Goal: Information Seeking & Learning: Learn about a topic

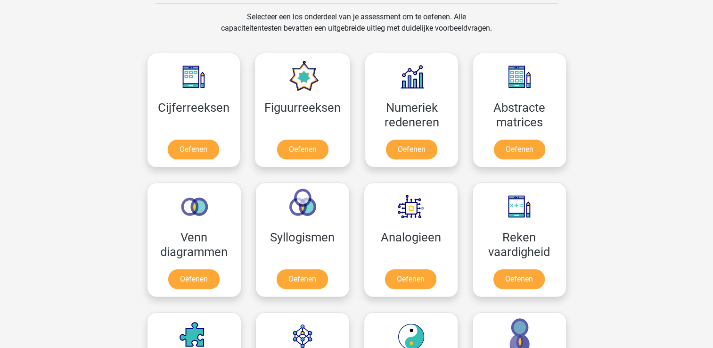
scroll to position [391, 0]
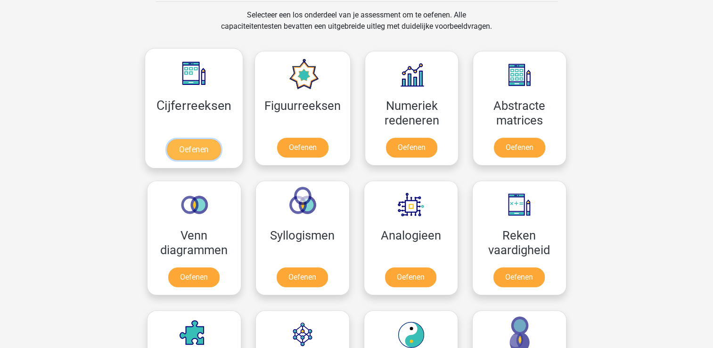
click at [218, 139] on link "Oefenen" at bounding box center [194, 149] width 54 height 21
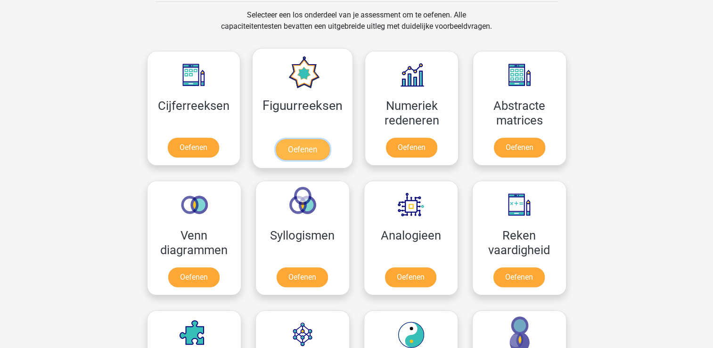
click at [313, 148] on link "Oefenen" at bounding box center [303, 149] width 54 height 21
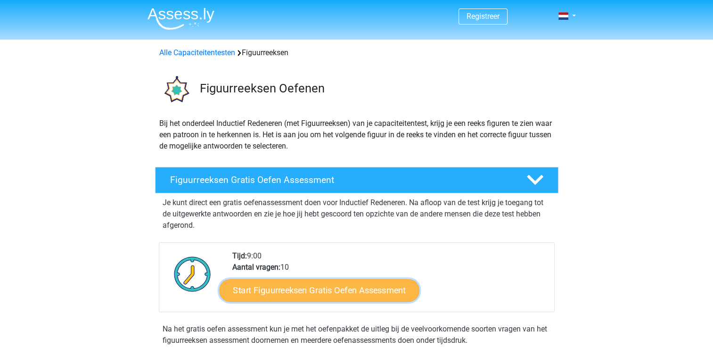
click at [293, 291] on link "Start Figuurreeksen Gratis Oefen Assessment" at bounding box center [319, 290] width 200 height 23
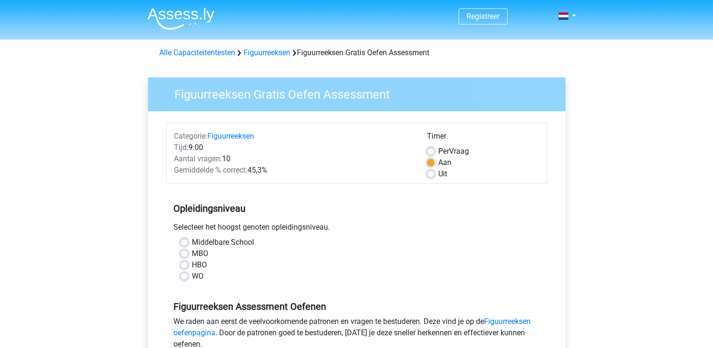
click at [192, 252] on label "MBO" at bounding box center [200, 253] width 16 height 11
click at [187, 252] on input "MBO" at bounding box center [185, 252] width 8 height 9
radio input "true"
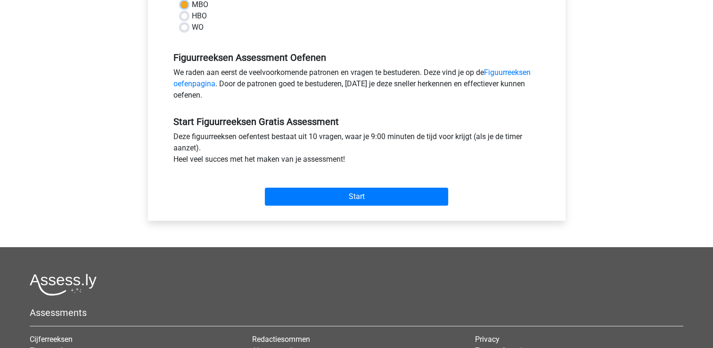
scroll to position [253, 0]
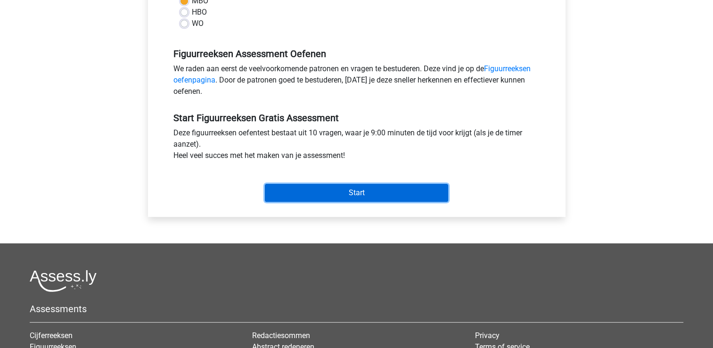
click at [343, 199] on input "Start" at bounding box center [356, 193] width 183 height 18
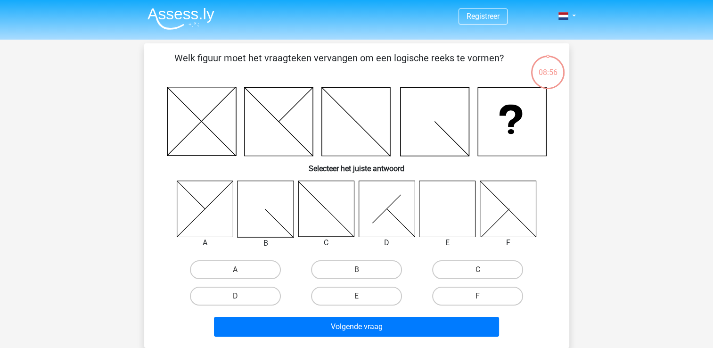
click at [449, 205] on icon at bounding box center [447, 209] width 56 height 56
click at [382, 291] on label "E" at bounding box center [356, 296] width 91 height 19
click at [362, 296] on input "E" at bounding box center [359, 299] width 6 height 6
radio input "true"
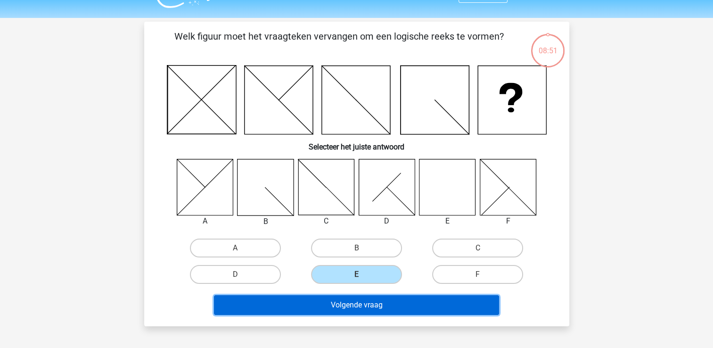
click at [377, 297] on button "Volgende vraag" at bounding box center [356, 305] width 285 height 20
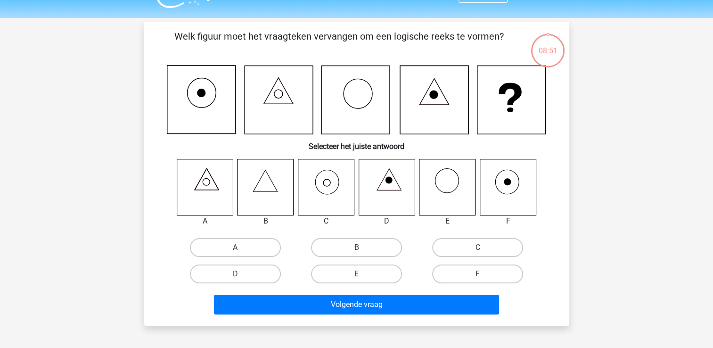
scroll to position [43, 0]
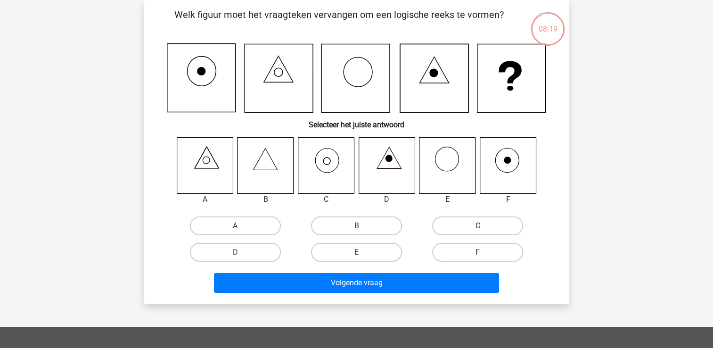
click at [466, 229] on label "C" at bounding box center [477, 225] width 91 height 19
click at [478, 229] on input "C" at bounding box center [481, 229] width 6 height 6
radio input "true"
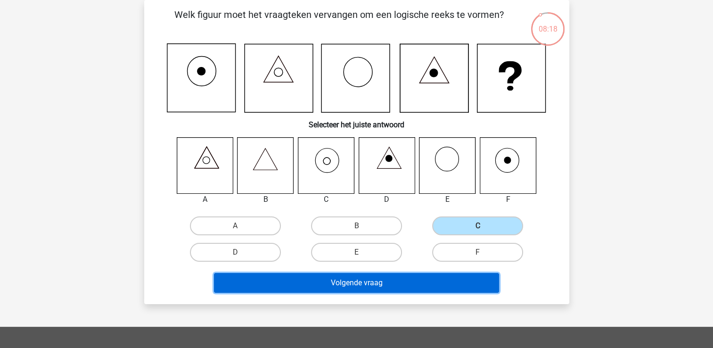
click at [405, 282] on button "Volgende vraag" at bounding box center [356, 283] width 285 height 20
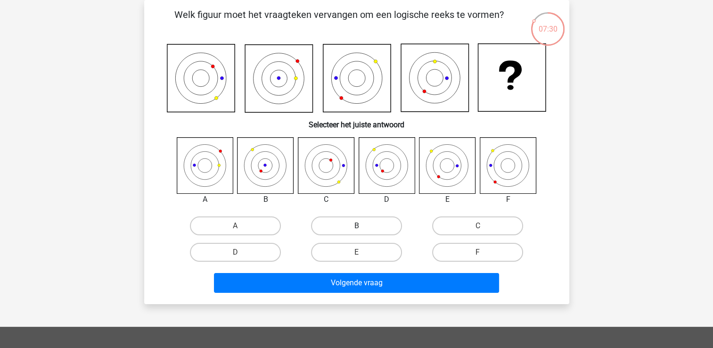
click at [359, 220] on label "B" at bounding box center [356, 225] width 91 height 19
click at [359, 226] on input "B" at bounding box center [359, 229] width 6 height 6
radio input "true"
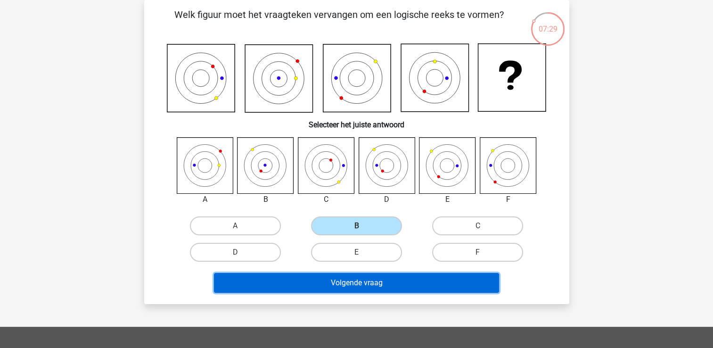
click at [381, 282] on button "Volgende vraag" at bounding box center [356, 283] width 285 height 20
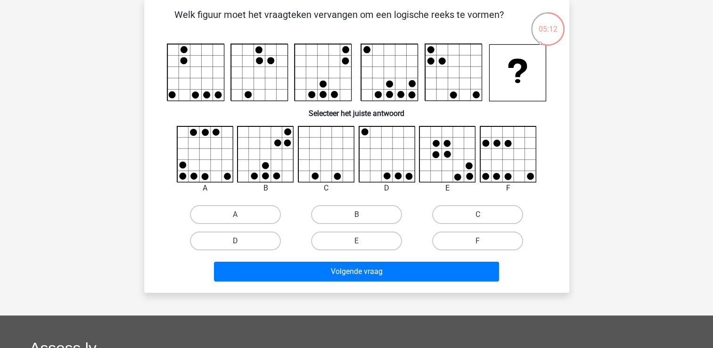
drag, startPoint x: 187, startPoint y: 54, endPoint x: 245, endPoint y: 54, distance: 57.5
click at [239, 54] on g at bounding box center [356, 72] width 379 height 57
click at [232, 213] on label "A" at bounding box center [235, 214] width 91 height 19
click at [235, 214] on input "A" at bounding box center [238, 217] width 6 height 6
radio input "true"
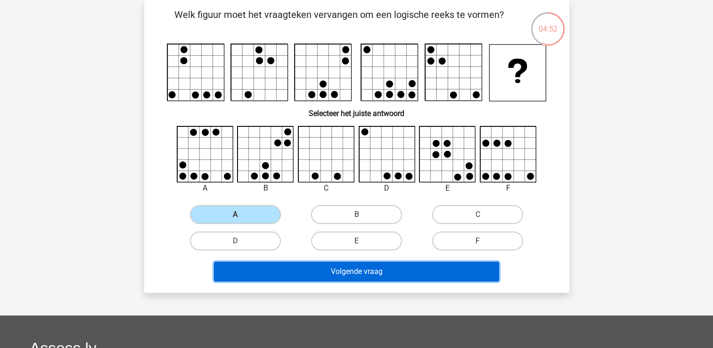
click at [393, 274] on button "Volgende vraag" at bounding box center [356, 272] width 285 height 20
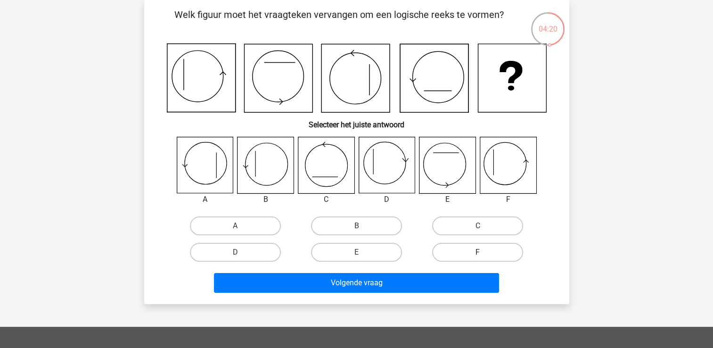
click at [473, 251] on label "F" at bounding box center [477, 252] width 91 height 19
click at [478, 252] on input "F" at bounding box center [481, 255] width 6 height 6
radio input "true"
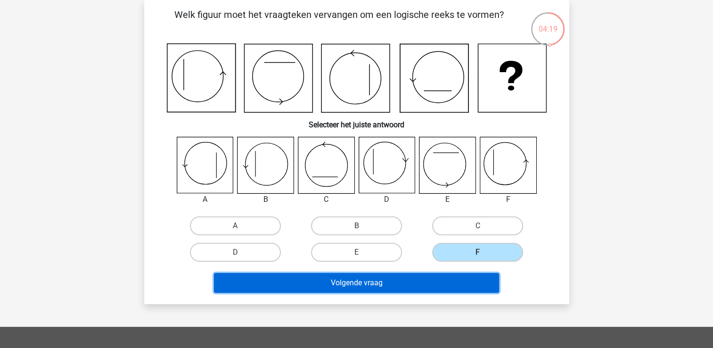
click at [405, 285] on button "Volgende vraag" at bounding box center [356, 283] width 285 height 20
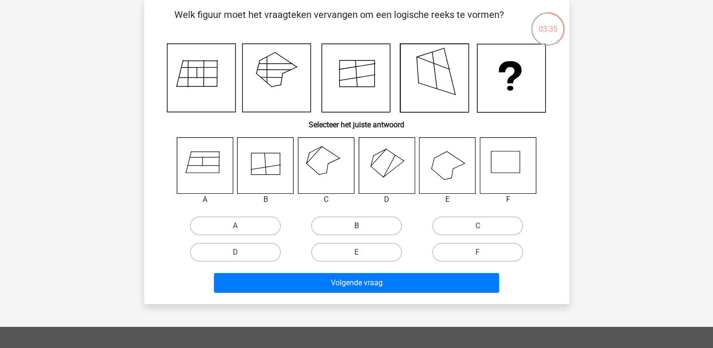
click at [373, 229] on label "B" at bounding box center [356, 225] width 91 height 19
click at [362, 229] on input "B" at bounding box center [359, 229] width 6 height 6
radio input "true"
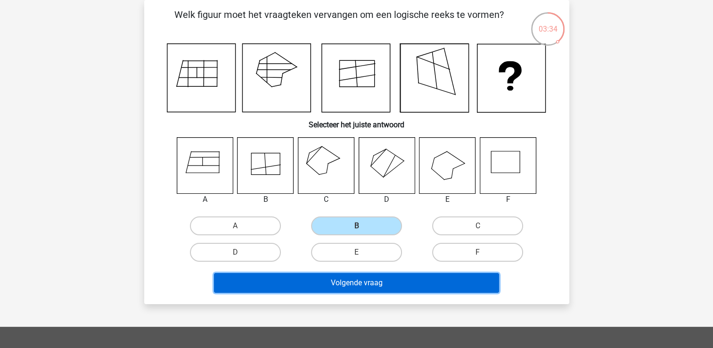
click at [359, 279] on button "Volgende vraag" at bounding box center [356, 283] width 285 height 20
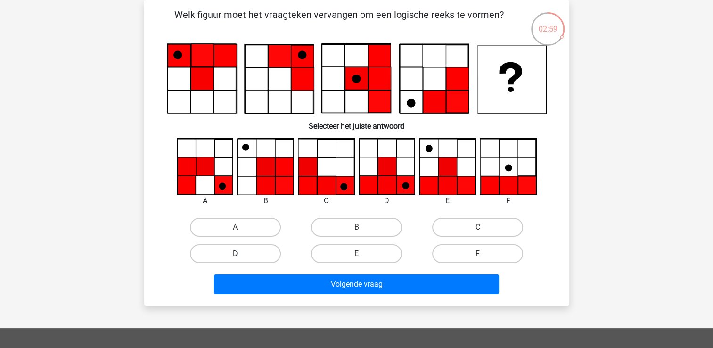
click at [270, 251] on label "D" at bounding box center [235, 253] width 91 height 19
click at [241, 254] on input "D" at bounding box center [238, 257] width 6 height 6
radio input "true"
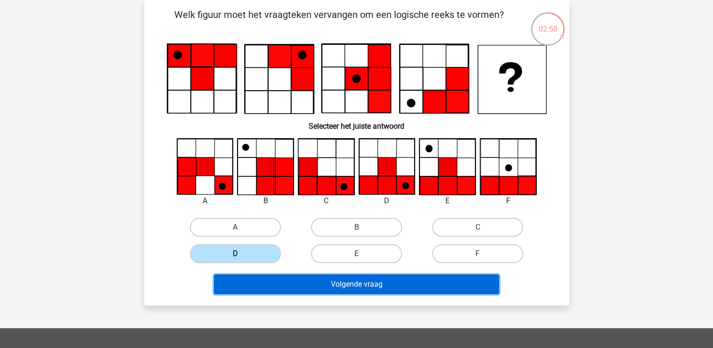
click at [381, 284] on button "Volgende vraag" at bounding box center [356, 284] width 285 height 20
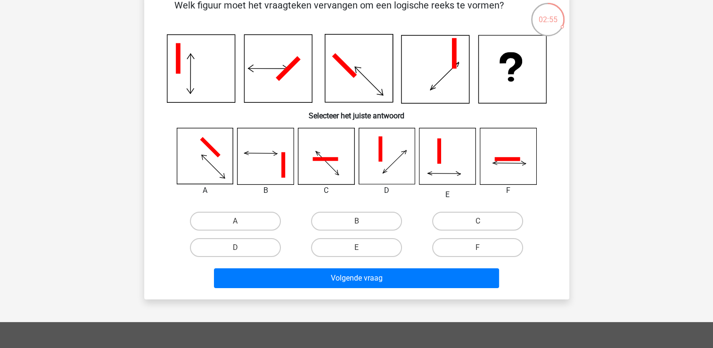
scroll to position [1, 0]
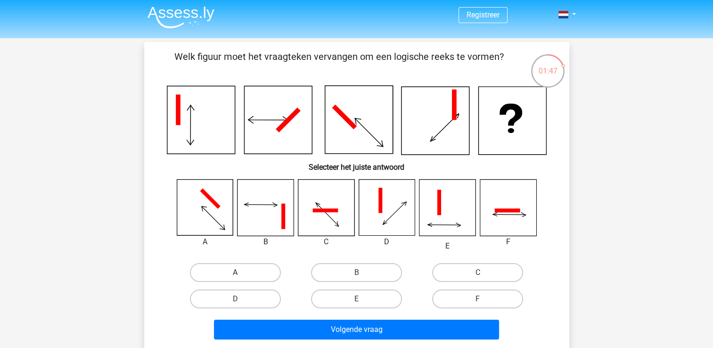
click at [251, 270] on label "A" at bounding box center [235, 272] width 91 height 19
click at [241, 272] on input "A" at bounding box center [238, 275] width 6 height 6
radio input "true"
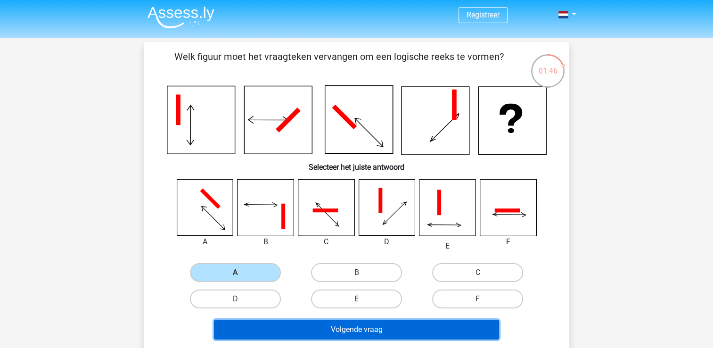
click at [341, 323] on button "Volgende vraag" at bounding box center [356, 330] width 285 height 20
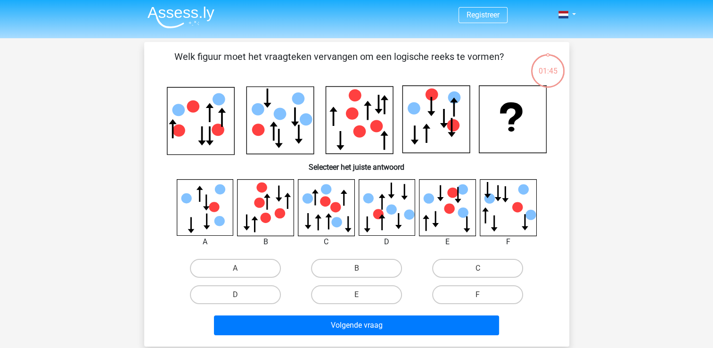
scroll to position [43, 0]
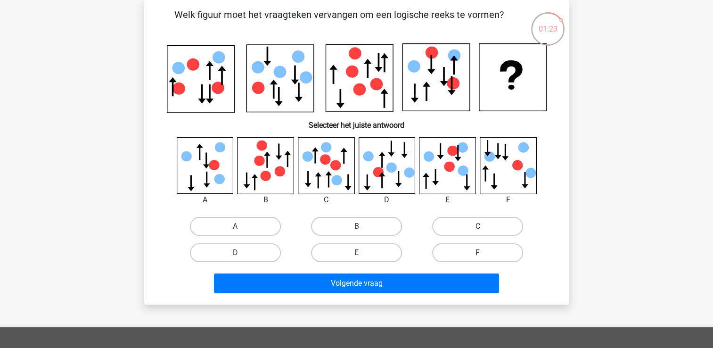
click at [380, 248] on label "E" at bounding box center [356, 252] width 91 height 19
click at [362, 253] on input "E" at bounding box center [359, 256] width 6 height 6
radio input "true"
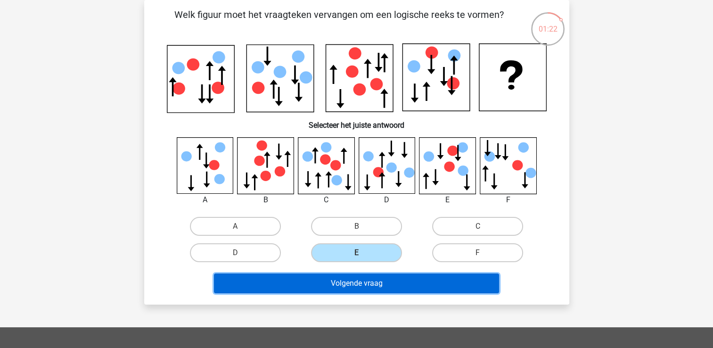
click at [394, 275] on button "Volgende vraag" at bounding box center [356, 283] width 285 height 20
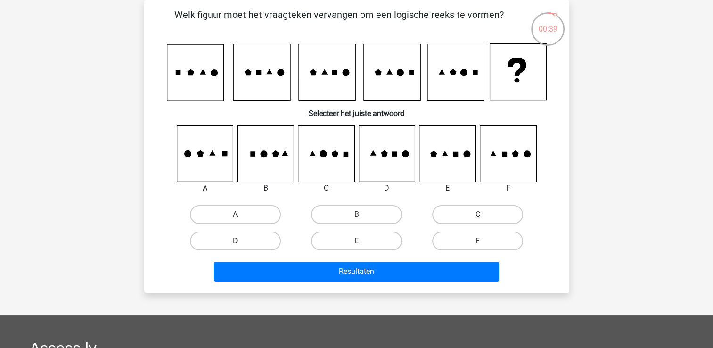
click at [396, 156] on icon at bounding box center [394, 154] width 5 height 5
click at [228, 236] on label "D" at bounding box center [235, 240] width 91 height 19
click at [235, 241] on input "D" at bounding box center [238, 244] width 6 height 6
radio input "true"
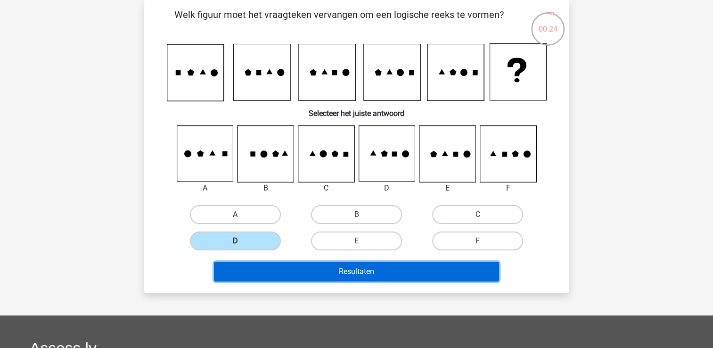
click at [368, 264] on button "Resultaten" at bounding box center [356, 272] width 285 height 20
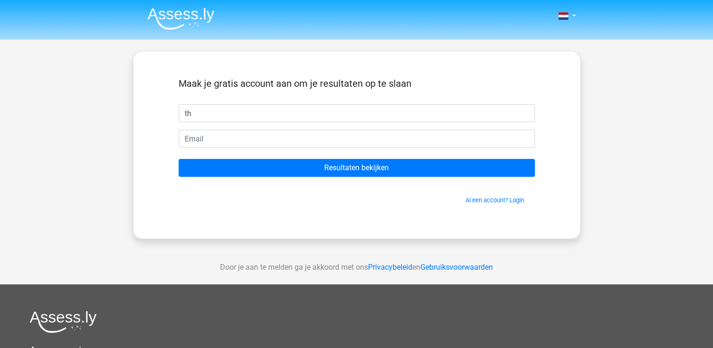
type input "t"
type input "[PERSON_NAME]"
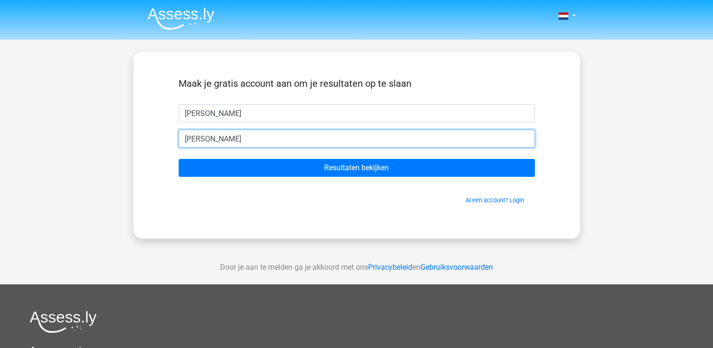
type input "[PERSON_NAME][EMAIL_ADDRESS][PERSON_NAME][DOMAIN_NAME]"
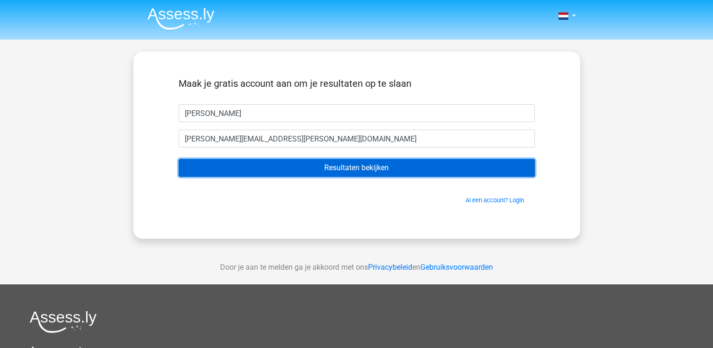
click at [393, 173] on input "Resultaten bekijken" at bounding box center [357, 168] width 356 height 18
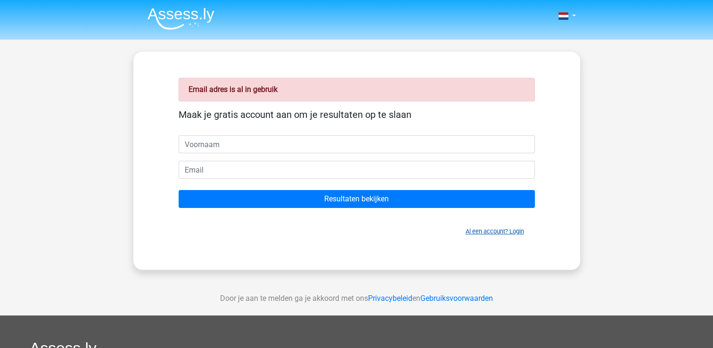
click at [488, 231] on link "Al een account? Login" at bounding box center [495, 231] width 58 height 7
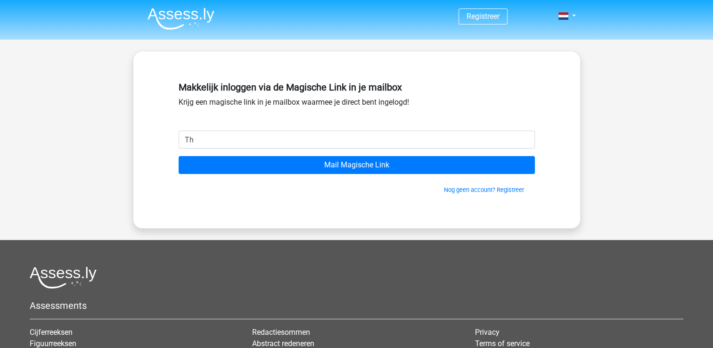
type input "thomas.marcus@hotmail.com"
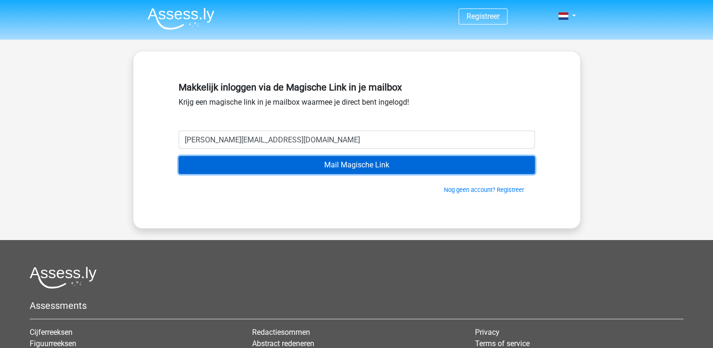
click at [344, 163] on input "Mail Magische Link" at bounding box center [357, 165] width 356 height 18
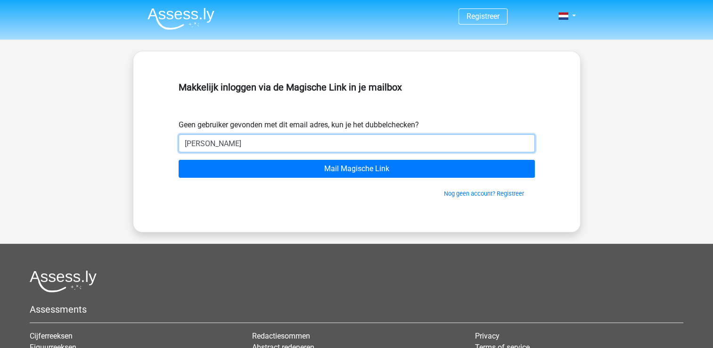
type input "[PERSON_NAME][EMAIL_ADDRESS][DOMAIN_NAME]"
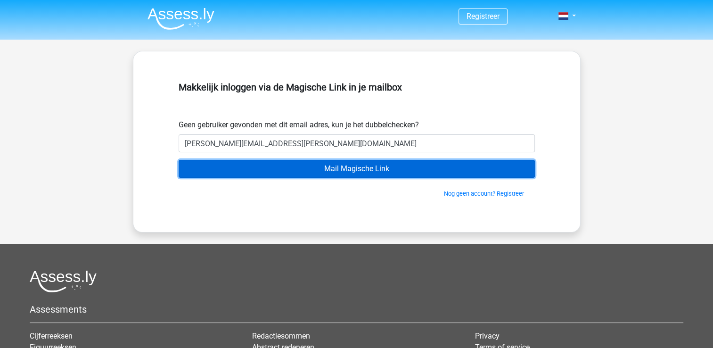
click at [340, 172] on input "Mail Magische Link" at bounding box center [357, 169] width 356 height 18
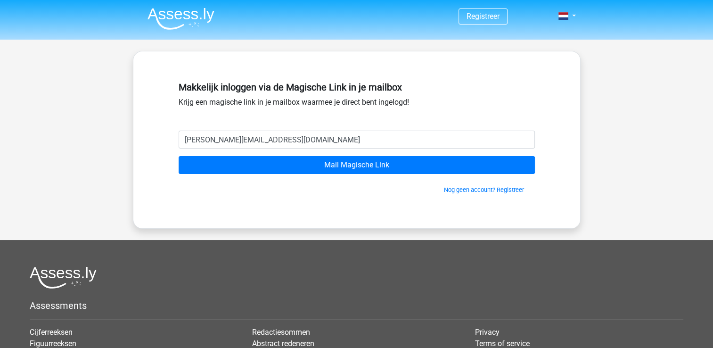
click at [194, 15] on img at bounding box center [181, 19] width 67 height 22
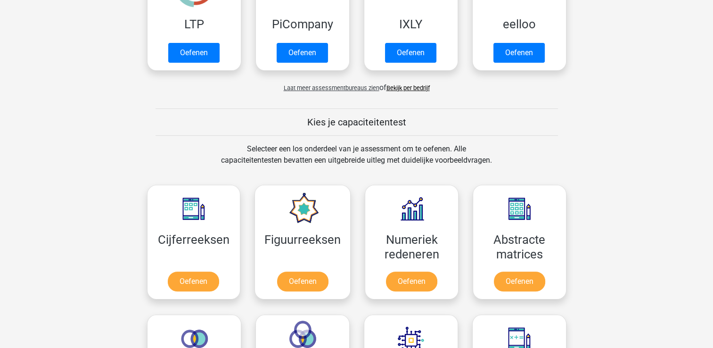
scroll to position [344, 0]
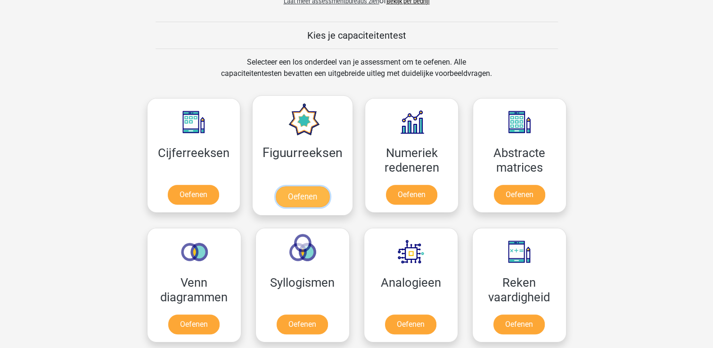
click at [302, 186] on link "Oefenen" at bounding box center [303, 196] width 54 height 21
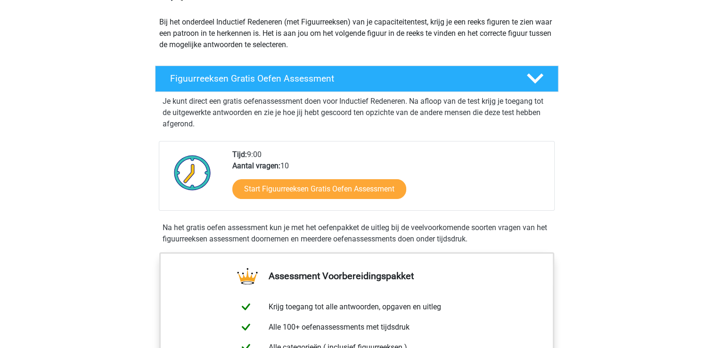
scroll to position [104, 0]
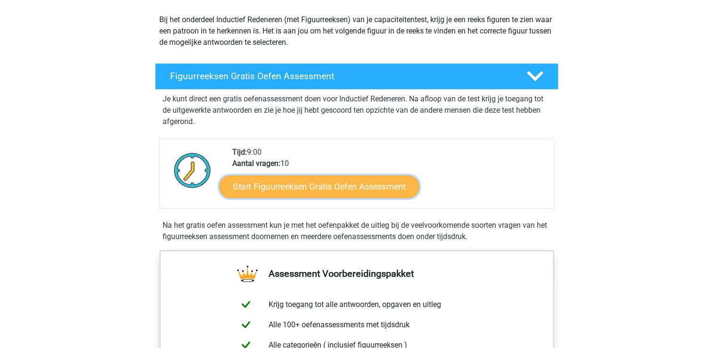
click at [315, 186] on link "Start Figuurreeksen Gratis Oefen Assessment" at bounding box center [319, 186] width 200 height 23
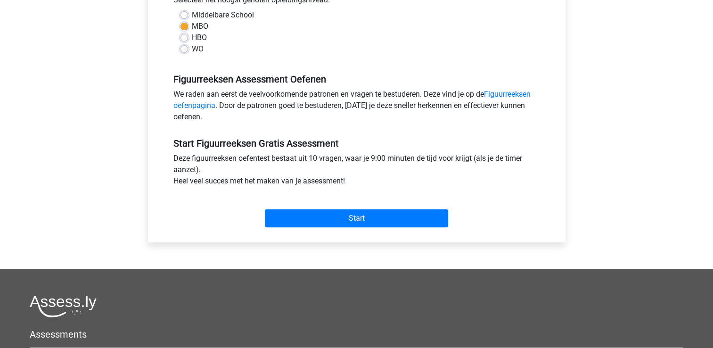
scroll to position [189, 0]
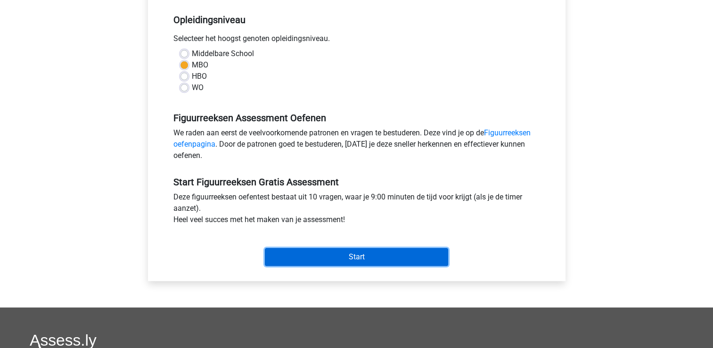
click at [393, 259] on input "Start" at bounding box center [356, 257] width 183 height 18
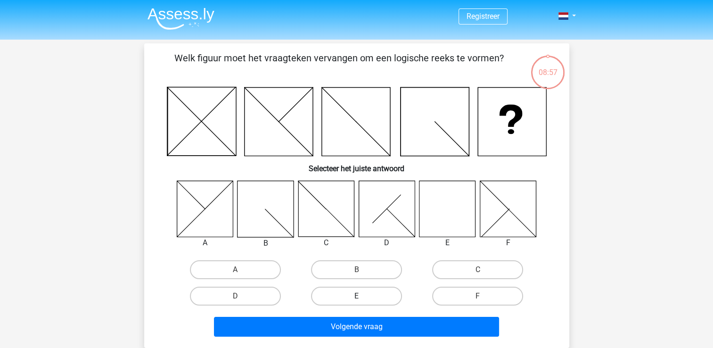
click at [373, 289] on label "E" at bounding box center [356, 296] width 91 height 19
click at [362, 296] on input "E" at bounding box center [359, 299] width 6 height 6
radio input "true"
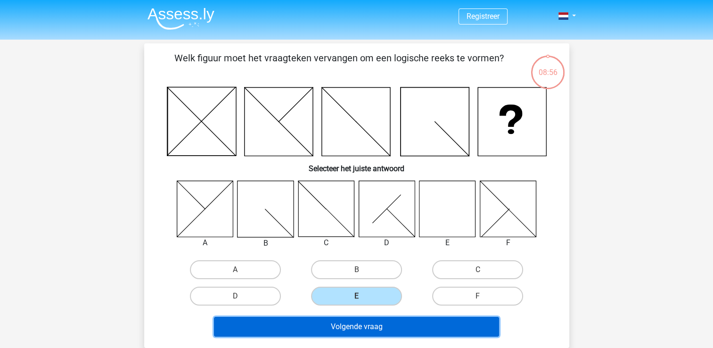
click at [362, 325] on button "Volgende vraag" at bounding box center [356, 327] width 285 height 20
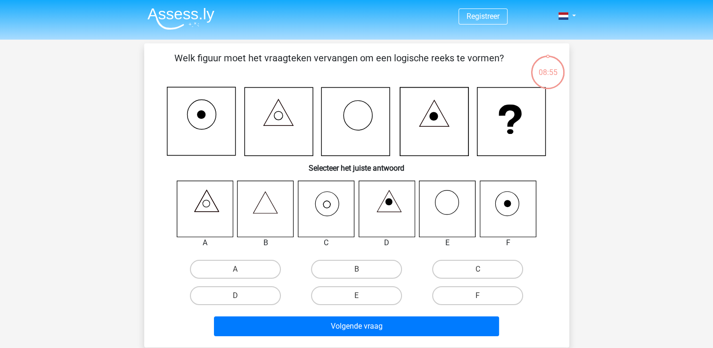
scroll to position [43, 0]
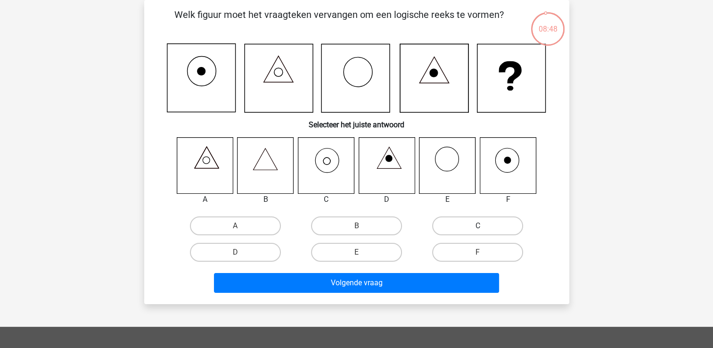
click at [503, 225] on label "C" at bounding box center [477, 225] width 91 height 19
click at [484, 226] on input "C" at bounding box center [481, 229] width 6 height 6
radio input "true"
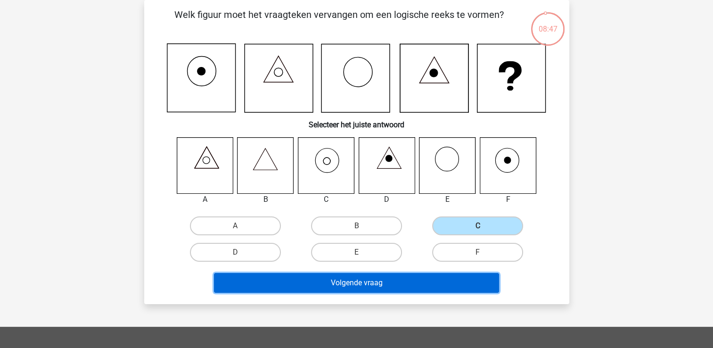
click at [407, 278] on button "Volgende vraag" at bounding box center [356, 283] width 285 height 20
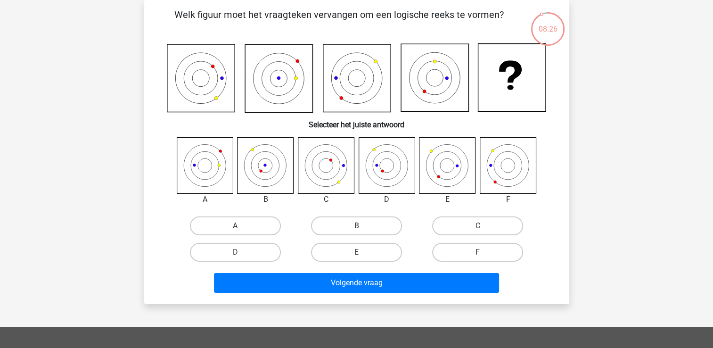
click at [352, 221] on label "B" at bounding box center [356, 225] width 91 height 19
click at [356, 226] on input "B" at bounding box center [359, 229] width 6 height 6
radio input "true"
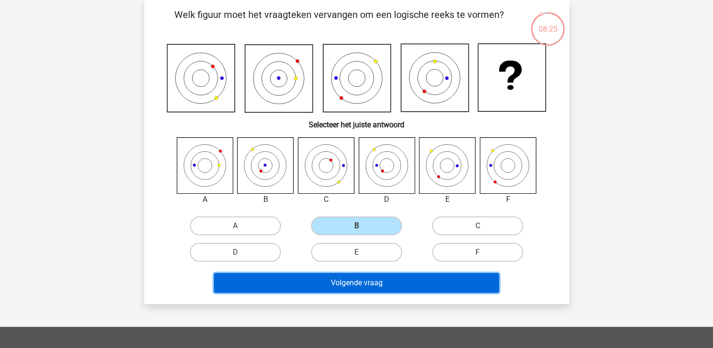
click at [359, 280] on button "Volgende vraag" at bounding box center [356, 283] width 285 height 20
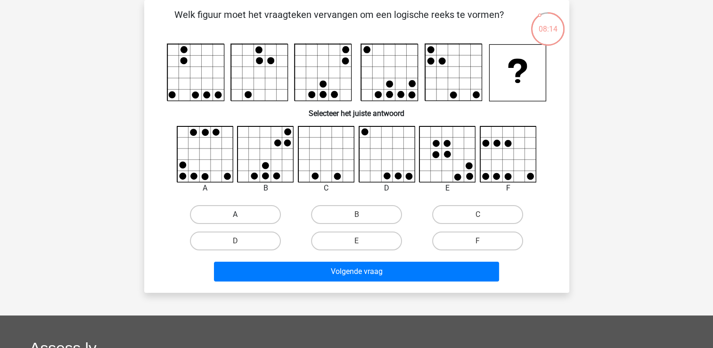
click at [262, 216] on label "A" at bounding box center [235, 214] width 91 height 19
click at [241, 216] on input "A" at bounding box center [238, 217] width 6 height 6
radio input "true"
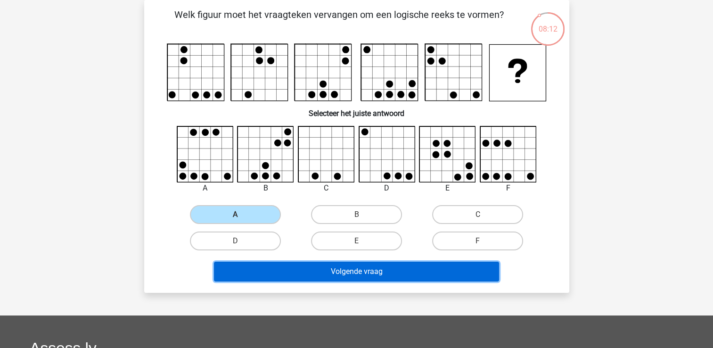
click at [312, 267] on button "Volgende vraag" at bounding box center [356, 272] width 285 height 20
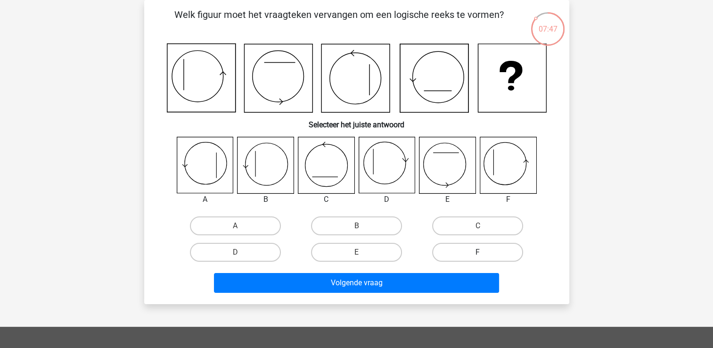
click at [459, 243] on label "F" at bounding box center [477, 252] width 91 height 19
click at [478, 252] on input "F" at bounding box center [481, 255] width 6 height 6
radio input "true"
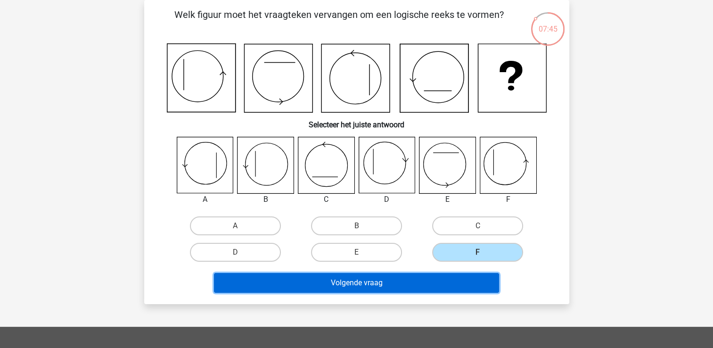
click at [437, 284] on button "Volgende vraag" at bounding box center [356, 283] width 285 height 20
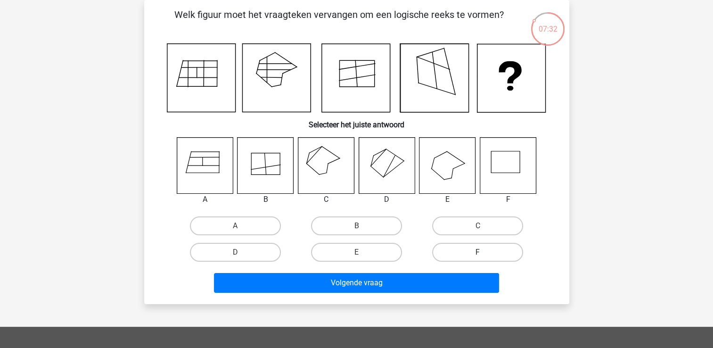
click at [466, 252] on label "F" at bounding box center [477, 252] width 91 height 19
click at [478, 252] on input "F" at bounding box center [481, 255] width 6 height 6
radio input "true"
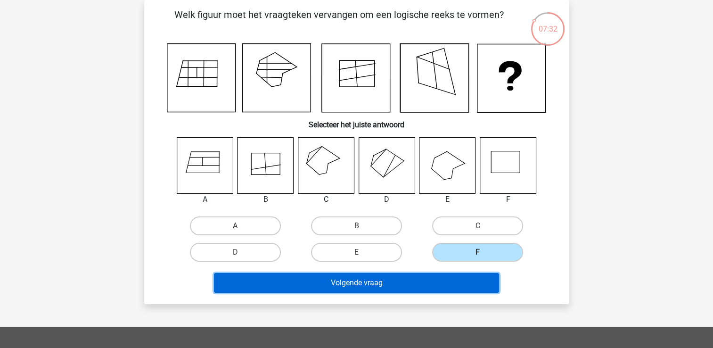
click at [436, 279] on button "Volgende vraag" at bounding box center [356, 283] width 285 height 20
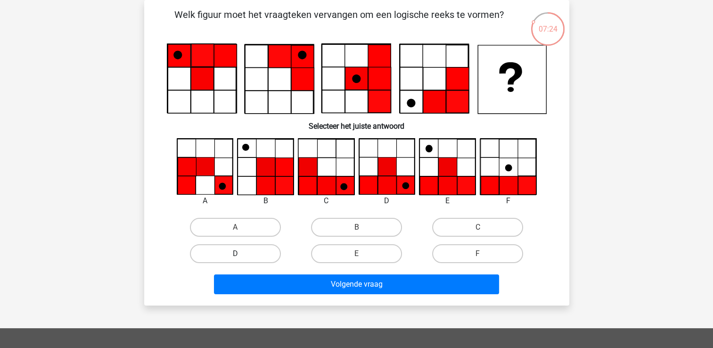
click at [275, 255] on label "D" at bounding box center [235, 253] width 91 height 19
click at [241, 255] on input "D" at bounding box center [238, 257] width 6 height 6
radio input "true"
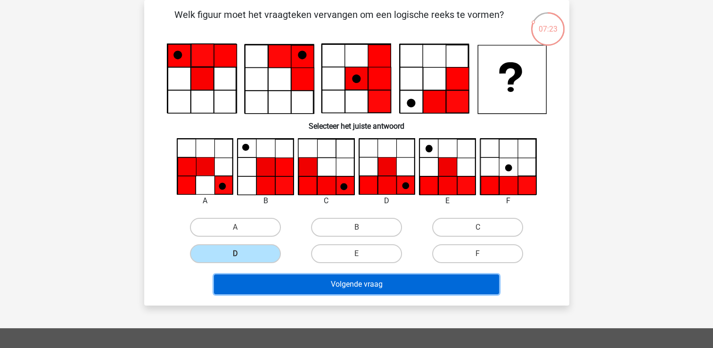
click at [353, 282] on button "Volgende vraag" at bounding box center [356, 284] width 285 height 20
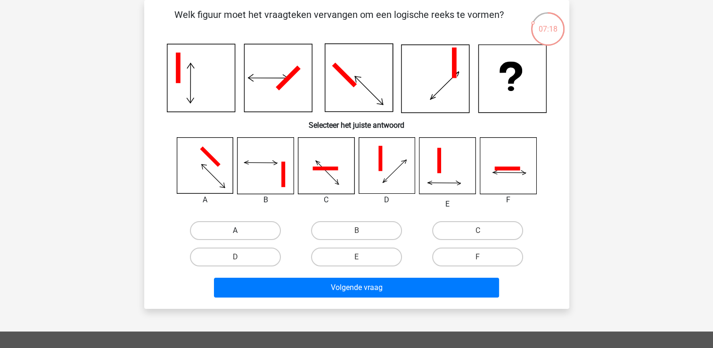
click at [236, 229] on label "A" at bounding box center [235, 230] width 91 height 19
click at [236, 230] on input "A" at bounding box center [238, 233] width 6 height 6
radio input "true"
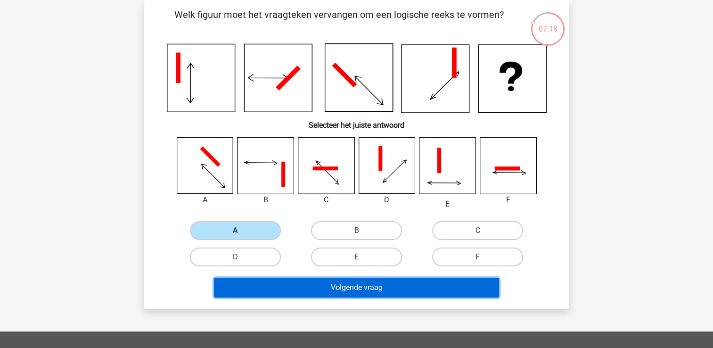
click at [345, 279] on button "Volgende vraag" at bounding box center [356, 288] width 285 height 20
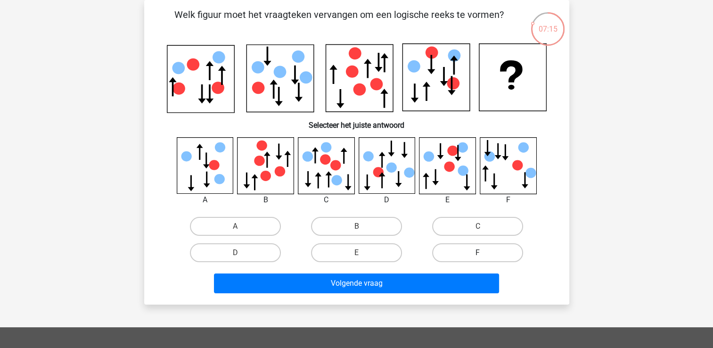
click at [479, 248] on label "F" at bounding box center [477, 252] width 91 height 19
click at [479, 253] on input "F" at bounding box center [481, 256] width 6 height 6
radio input "true"
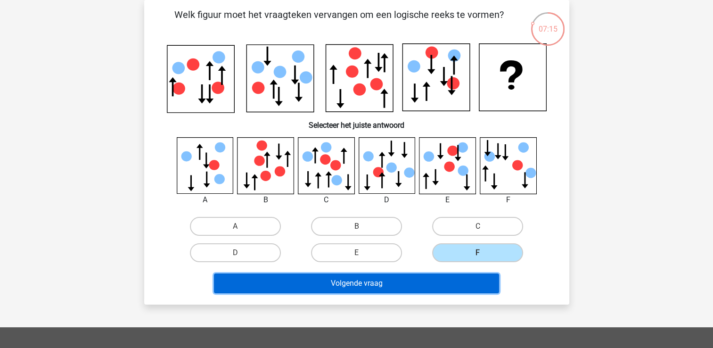
click at [409, 287] on button "Volgende vraag" at bounding box center [356, 283] width 285 height 20
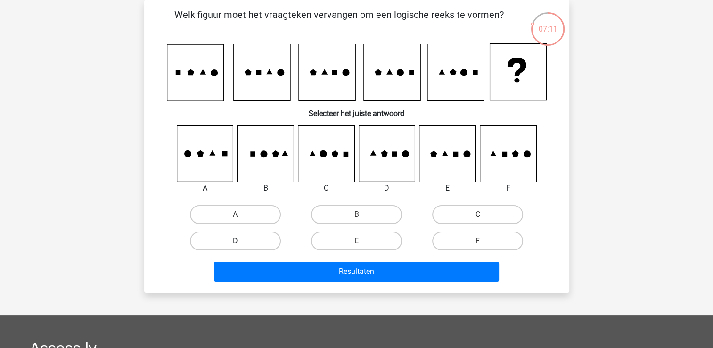
click at [245, 235] on label "D" at bounding box center [235, 240] width 91 height 19
click at [241, 241] on input "D" at bounding box center [238, 244] width 6 height 6
radio input "true"
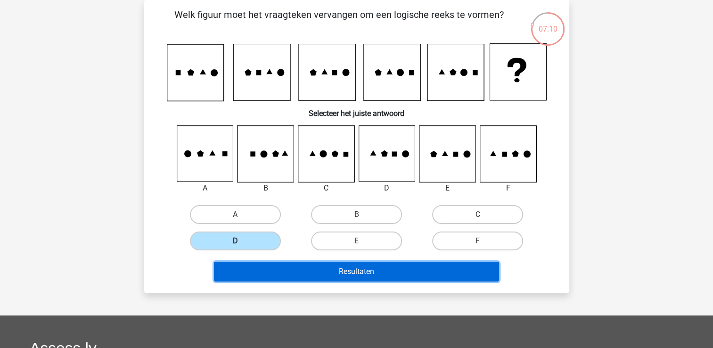
click at [376, 273] on button "Resultaten" at bounding box center [356, 272] width 285 height 20
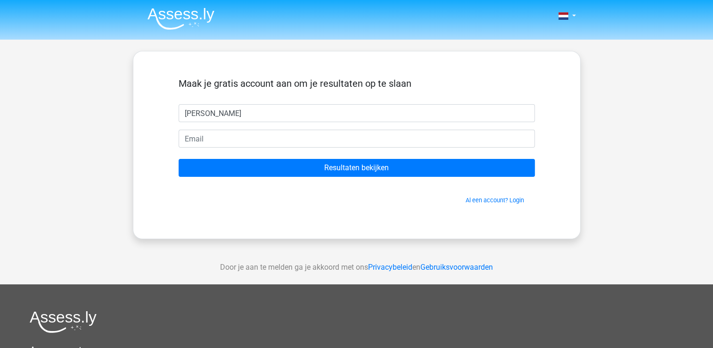
type input "[PERSON_NAME]"
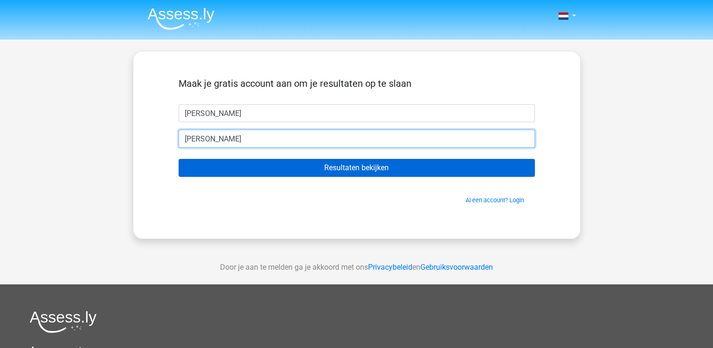
type input "[PERSON_NAME][EMAIL_ADDRESS][DOMAIN_NAME]"
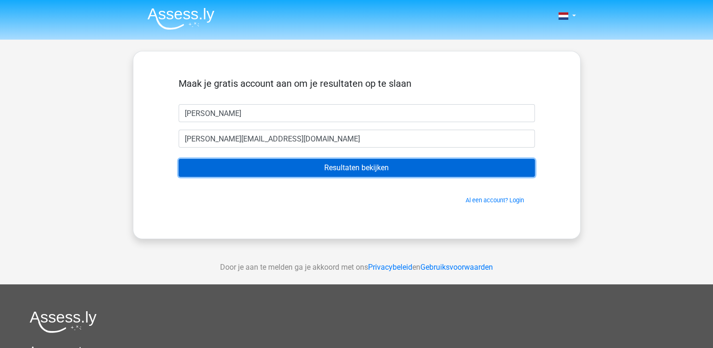
click at [358, 171] on input "Resultaten bekijken" at bounding box center [357, 168] width 356 height 18
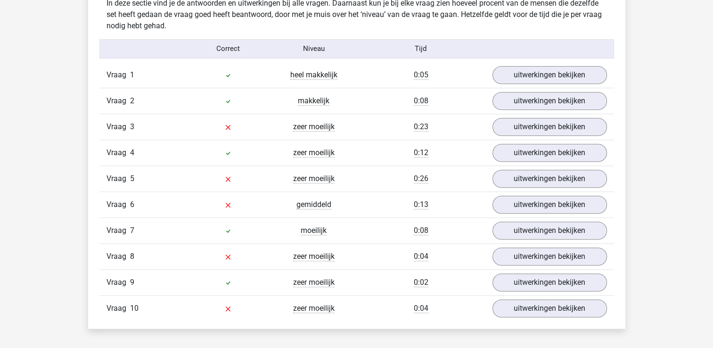
scroll to position [746, 0]
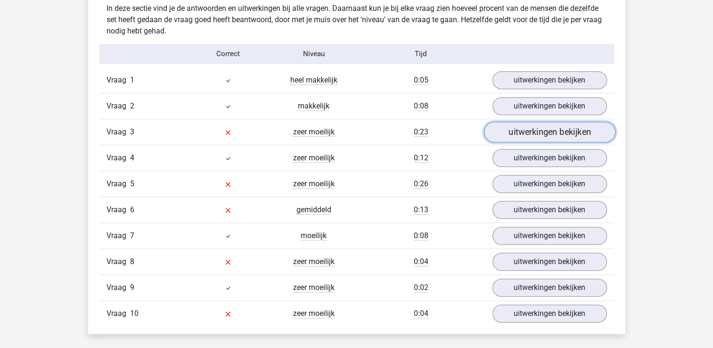
click at [542, 132] on link "uitwerkingen bekijken" at bounding box center [549, 132] width 131 height 21
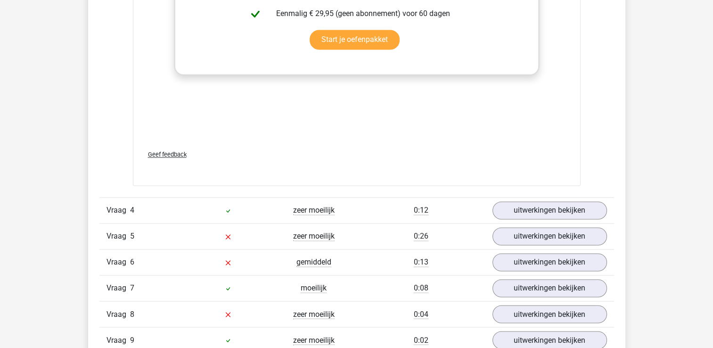
scroll to position [1495, 0]
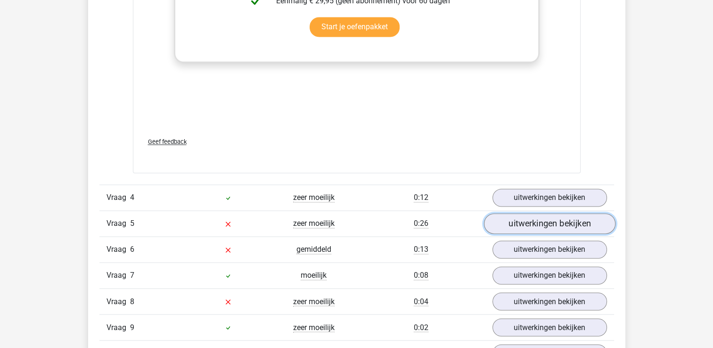
click at [537, 218] on link "uitwerkingen bekijken" at bounding box center [549, 223] width 131 height 21
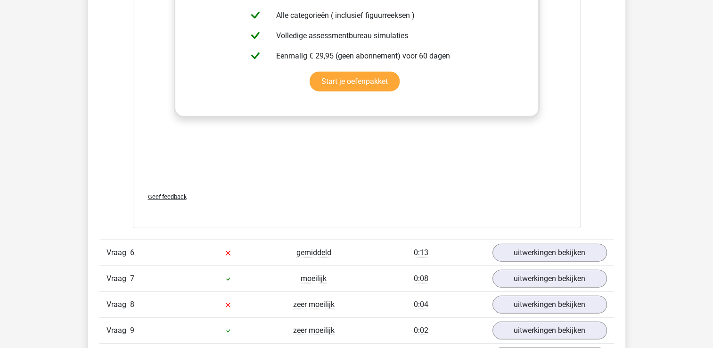
scroll to position [2282, 0]
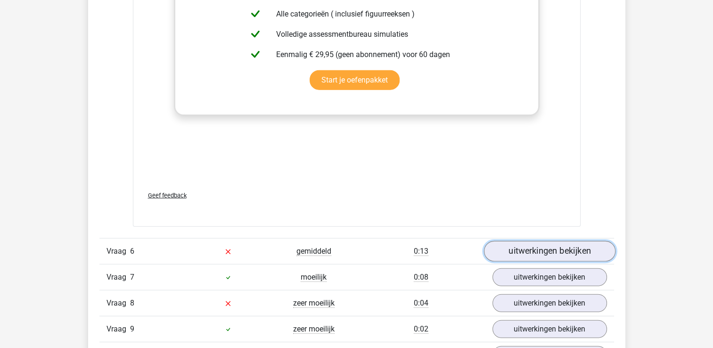
click at [532, 247] on link "uitwerkingen bekijken" at bounding box center [549, 251] width 131 height 21
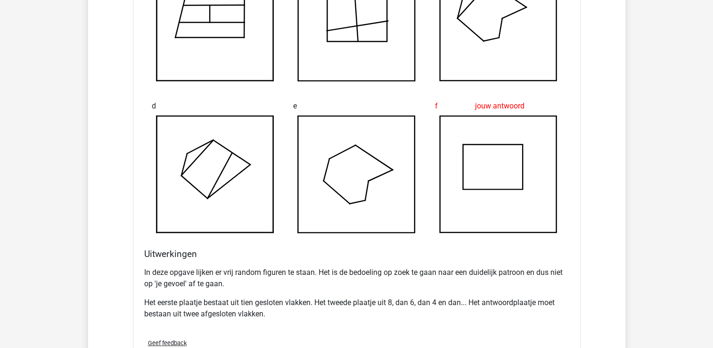
scroll to position [2727, 0]
drag, startPoint x: 189, startPoint y: 284, endPoint x: 158, endPoint y: 290, distance: 31.7
click at [161, 289] on div "In deze opgave lijken er vrij random figuren te staan. Het is de bedoeling op z…" at bounding box center [356, 297] width 425 height 68
drag, startPoint x: 158, startPoint y: 290, endPoint x: 164, endPoint y: 297, distance: 9.1
click at [164, 297] on p "Het eerste plaatje bestaat uit tien gesloten vlakken. Het tweede plaatje uit 8,…" at bounding box center [356, 308] width 425 height 23
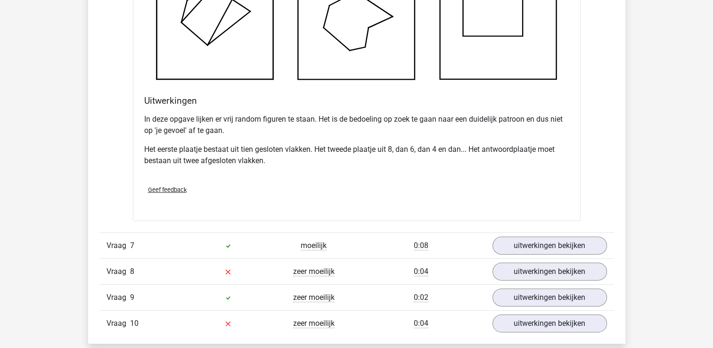
scroll to position [2927, 0]
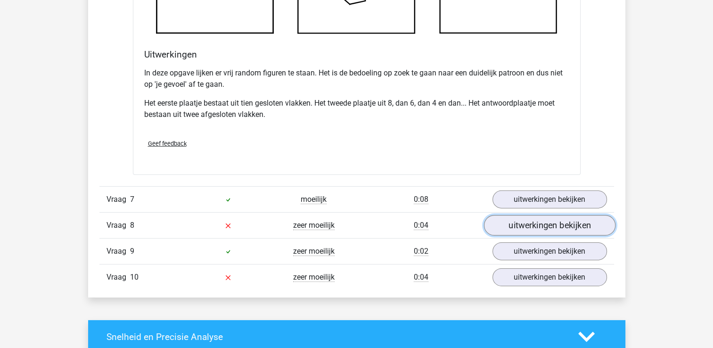
click at [528, 225] on link "uitwerkingen bekijken" at bounding box center [549, 225] width 131 height 21
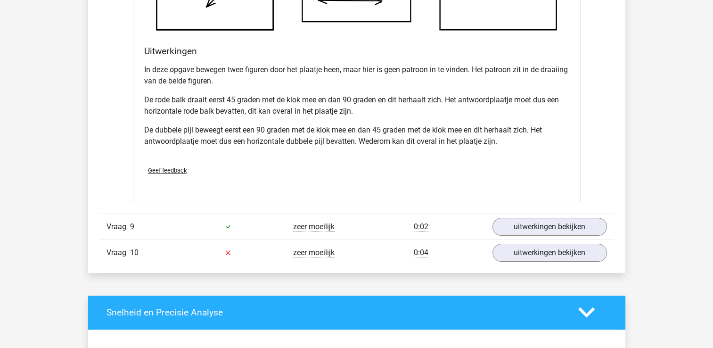
scroll to position [3556, 0]
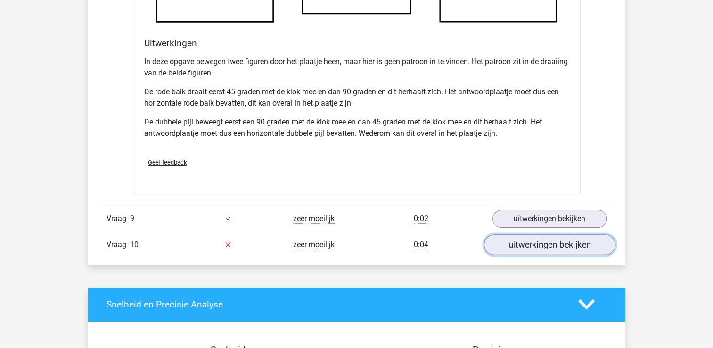
click at [561, 235] on link "uitwerkingen bekijken" at bounding box center [549, 244] width 131 height 21
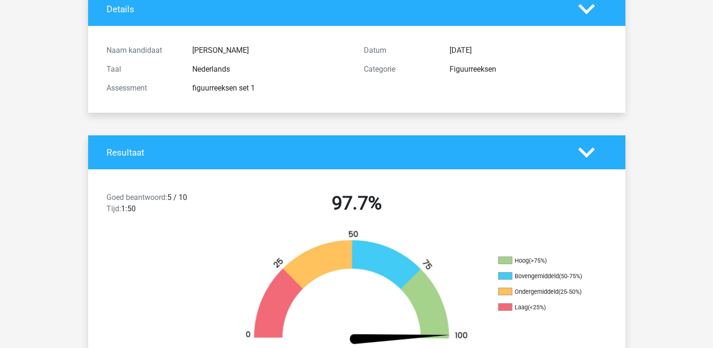
scroll to position [0, 0]
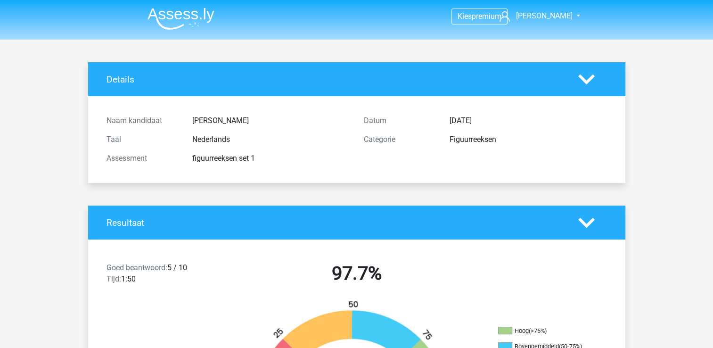
click at [181, 20] on img at bounding box center [181, 19] width 67 height 22
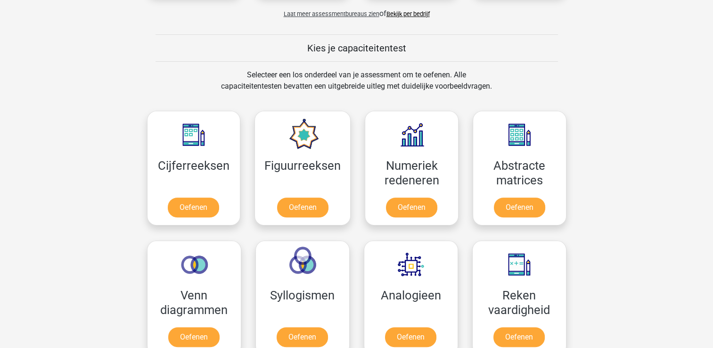
scroll to position [342, 0]
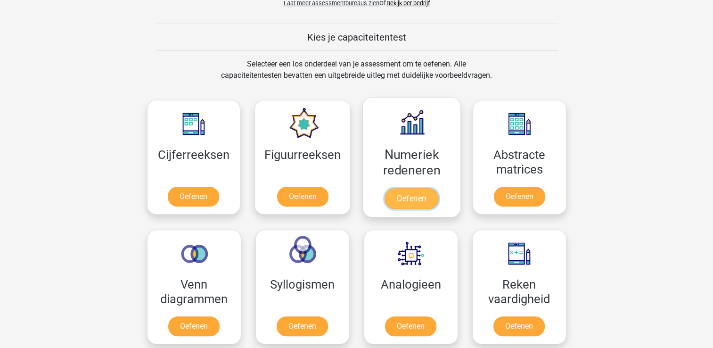
click at [436, 188] on link "Oefenen" at bounding box center [412, 198] width 54 height 21
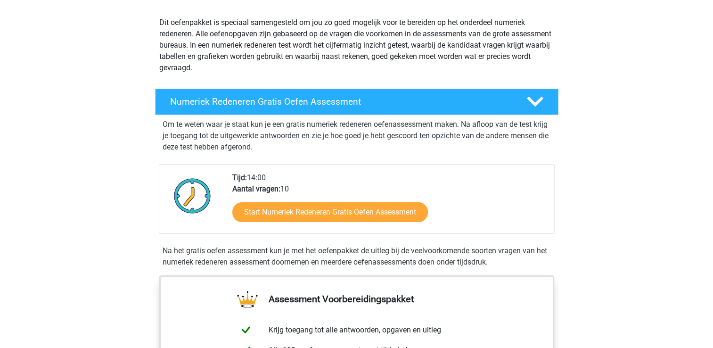
scroll to position [100, 0]
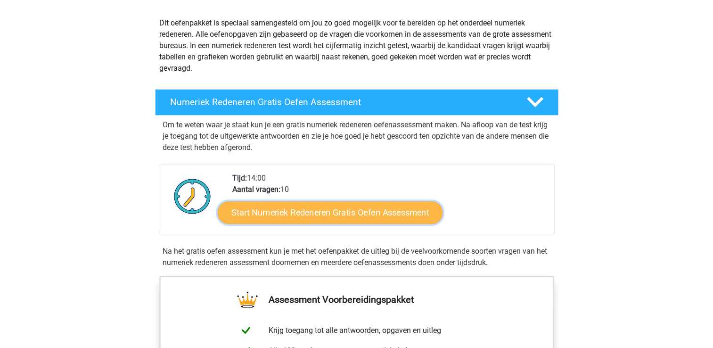
click at [335, 214] on link "Start Numeriek Redeneren Gratis Oefen Assessment" at bounding box center [330, 212] width 225 height 23
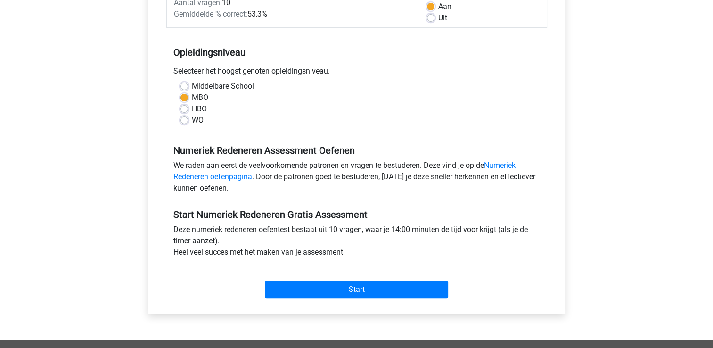
scroll to position [155, 0]
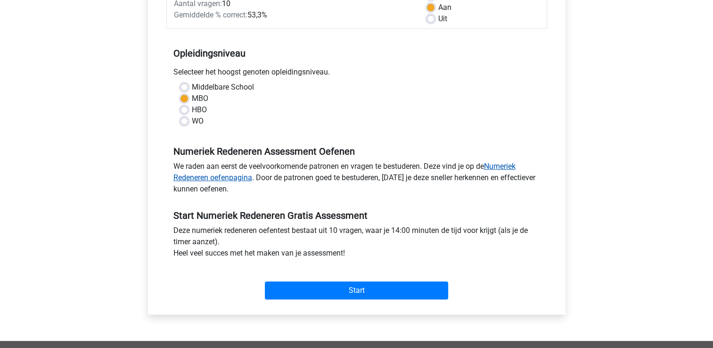
click at [499, 165] on link "Numeriek Redeneren oefenpagina" at bounding box center [344, 172] width 342 height 20
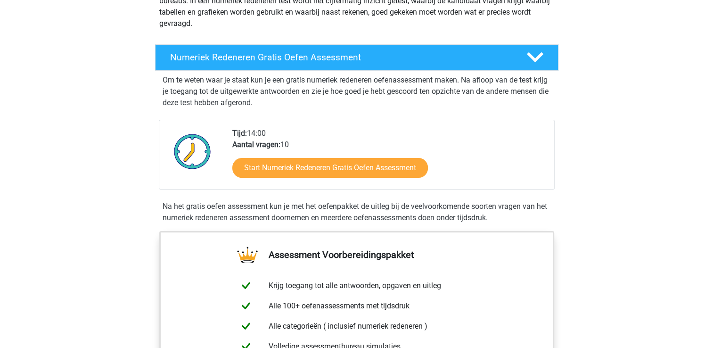
scroll to position [148, 0]
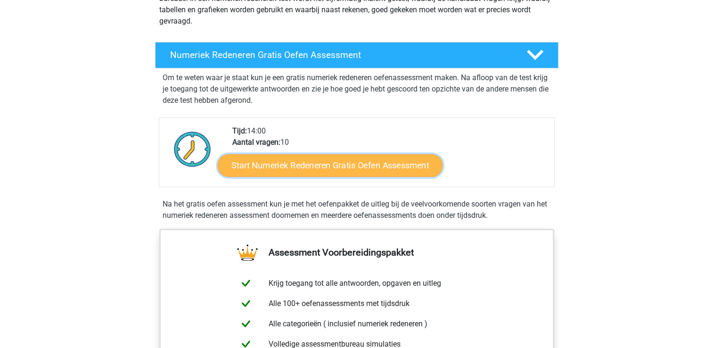
click at [372, 161] on link "Start Numeriek Redeneren Gratis Oefen Assessment" at bounding box center [330, 165] width 225 height 23
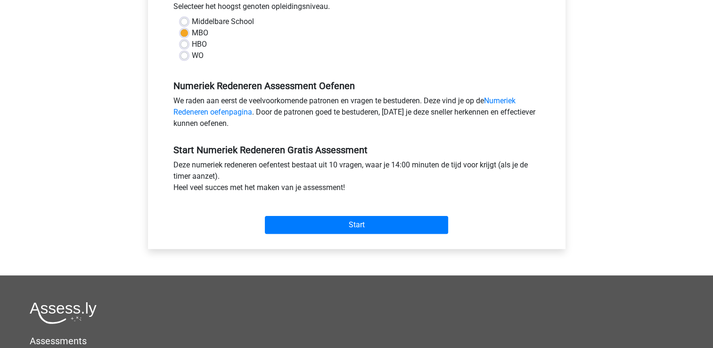
scroll to position [229, 0]
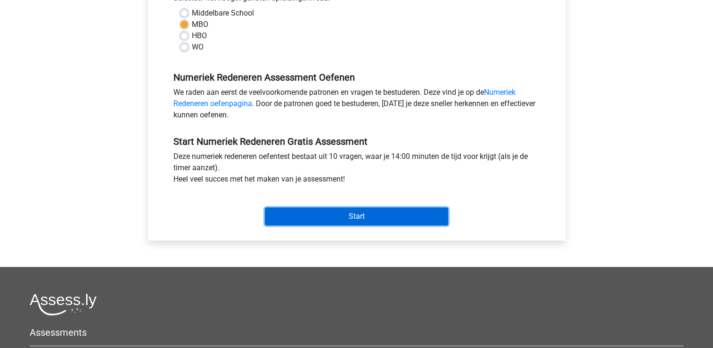
click at [360, 214] on input "Start" at bounding box center [356, 216] width 183 height 18
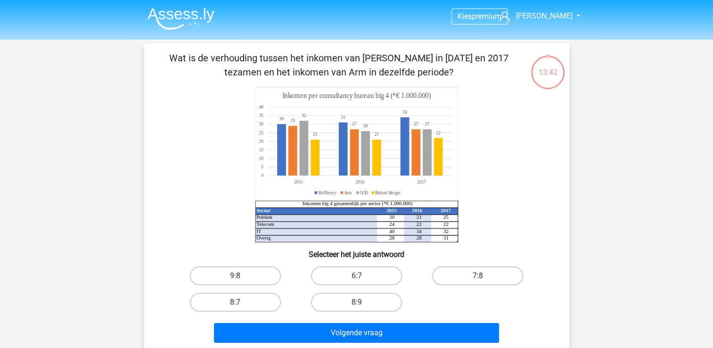
click at [386, 113] on icon at bounding box center [356, 144] width 202 height 114
click at [235, 302] on input "8:7" at bounding box center [238, 305] width 6 height 6
radio input "true"
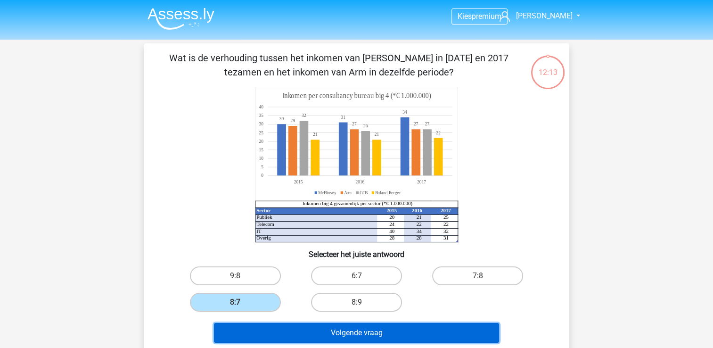
click at [381, 337] on button "Volgende vraag" at bounding box center [356, 333] width 285 height 20
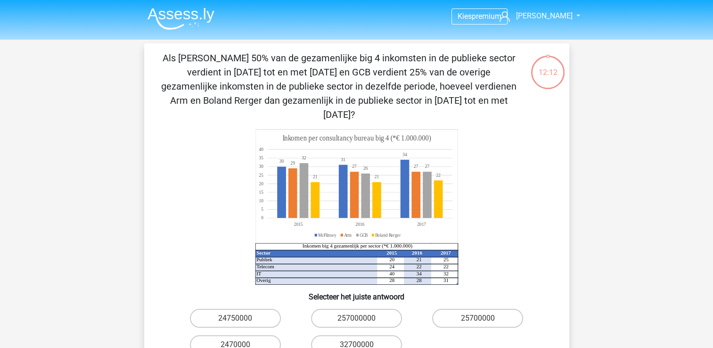
scroll to position [43, 0]
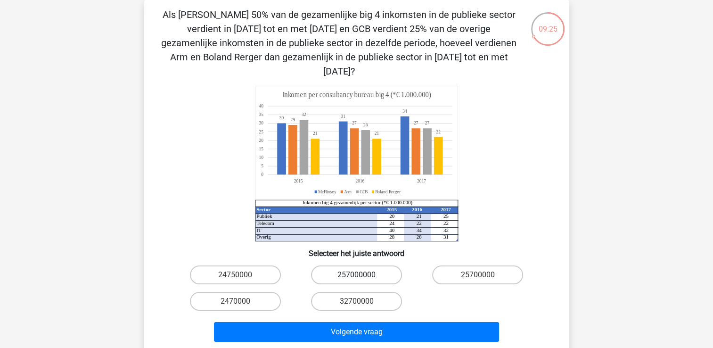
click at [363, 265] on label "257000000" at bounding box center [356, 274] width 91 height 19
click at [362, 275] on input "257000000" at bounding box center [359, 278] width 6 height 6
radio input "true"
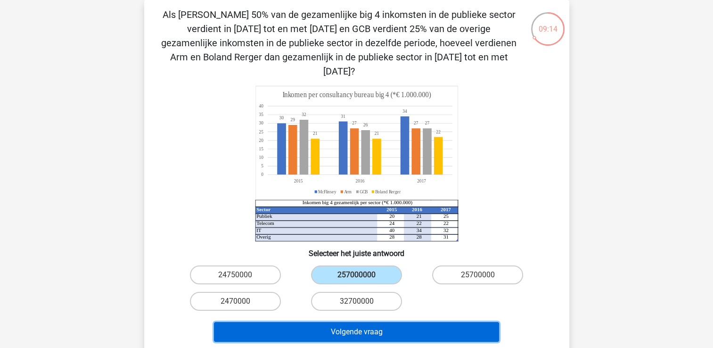
click at [353, 322] on button "Volgende vraag" at bounding box center [356, 332] width 285 height 20
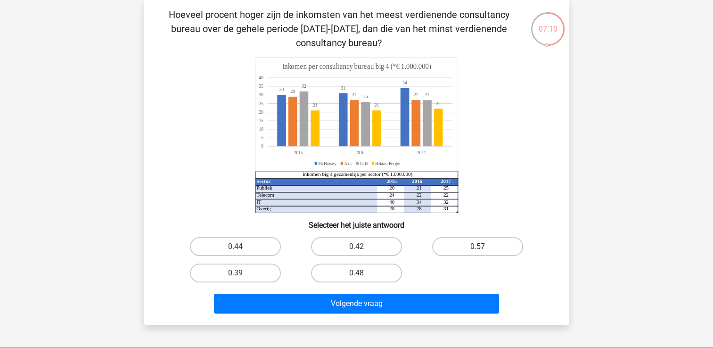
click at [470, 246] on label "0.57" at bounding box center [477, 246] width 91 height 19
click at [478, 246] on input "0.57" at bounding box center [481, 249] width 6 height 6
radio input "true"
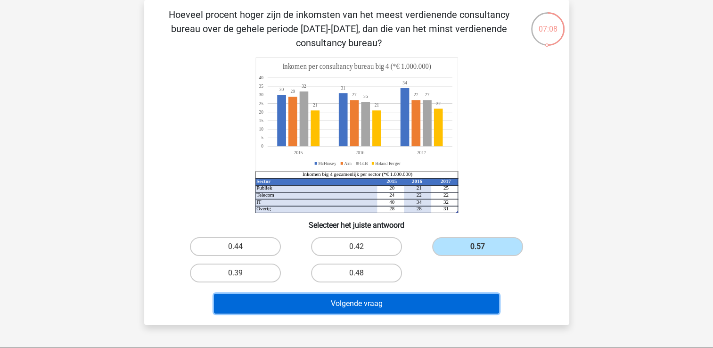
click at [411, 294] on button "Volgende vraag" at bounding box center [356, 304] width 285 height 20
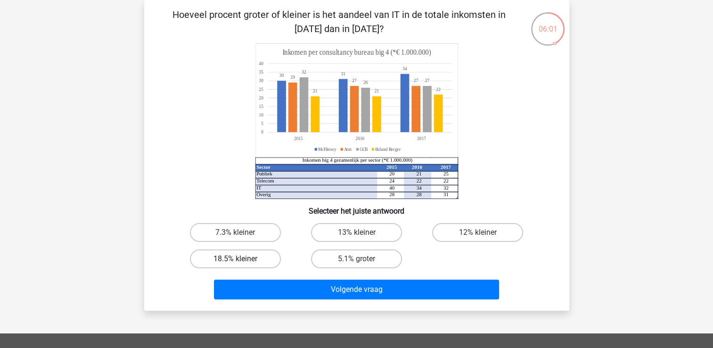
click at [242, 253] on label "18.5% kleiner" at bounding box center [235, 258] width 91 height 19
click at [241, 259] on input "18.5% kleiner" at bounding box center [238, 262] width 6 height 6
radio input "true"
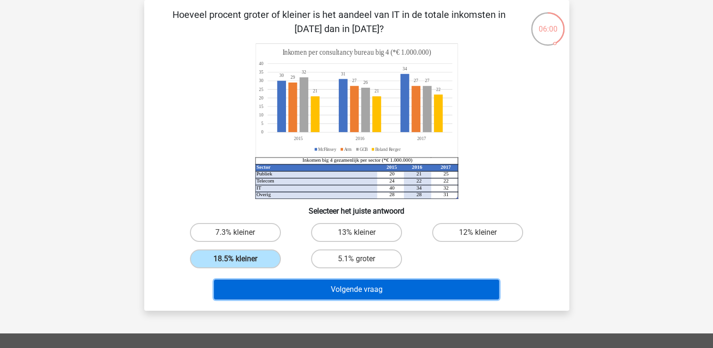
click at [353, 293] on button "Volgende vraag" at bounding box center [356, 289] width 285 height 20
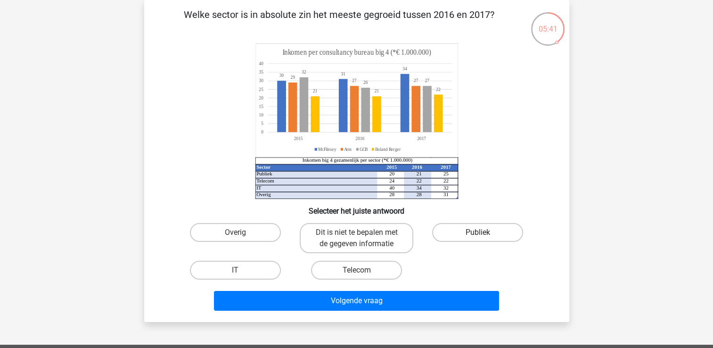
click at [455, 229] on label "Publiek" at bounding box center [477, 232] width 91 height 19
click at [478, 232] on input "Publiek" at bounding box center [481, 235] width 6 height 6
radio input "true"
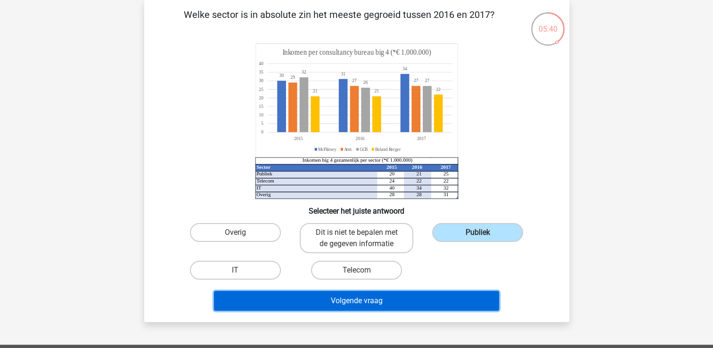
click at [373, 299] on button "Volgende vraag" at bounding box center [356, 301] width 285 height 20
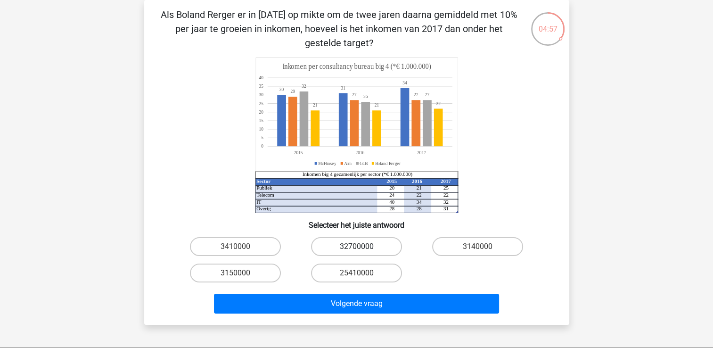
click at [388, 246] on label "32700000" at bounding box center [356, 246] width 91 height 19
click at [362, 246] on input "32700000" at bounding box center [359, 249] width 6 height 6
radio input "true"
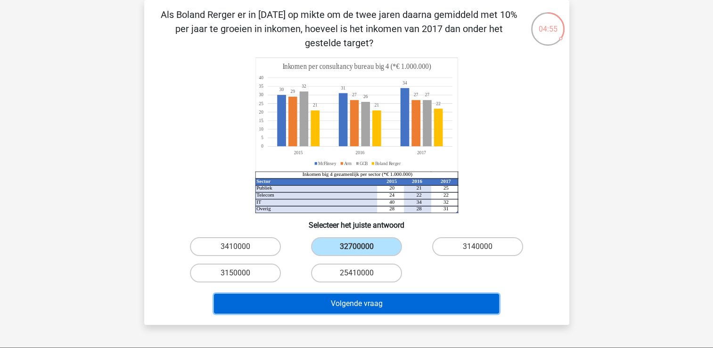
click at [391, 298] on button "Volgende vraag" at bounding box center [356, 304] width 285 height 20
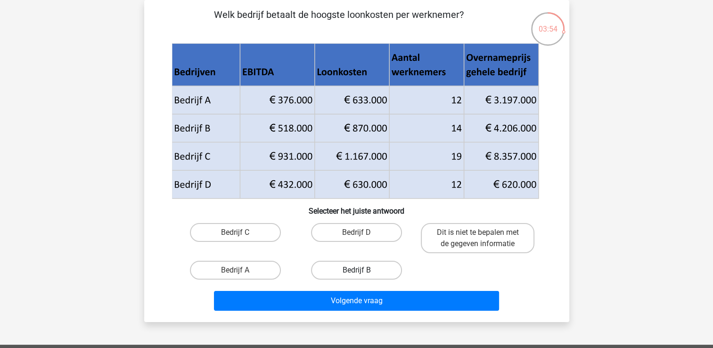
click at [372, 268] on label "Bedrijf B" at bounding box center [356, 270] width 91 height 19
click at [362, 270] on input "Bedrijf B" at bounding box center [359, 273] width 6 height 6
radio input "true"
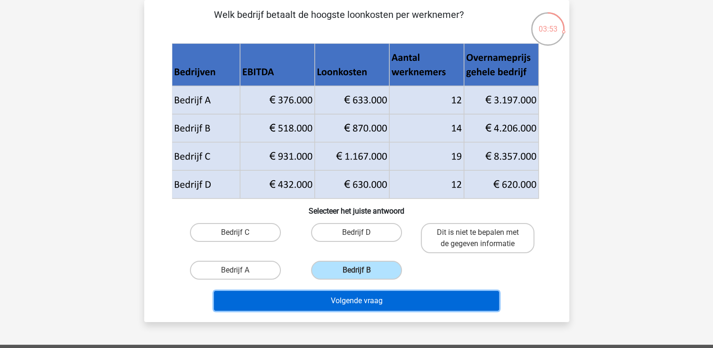
click at [374, 303] on button "Volgende vraag" at bounding box center [356, 301] width 285 height 20
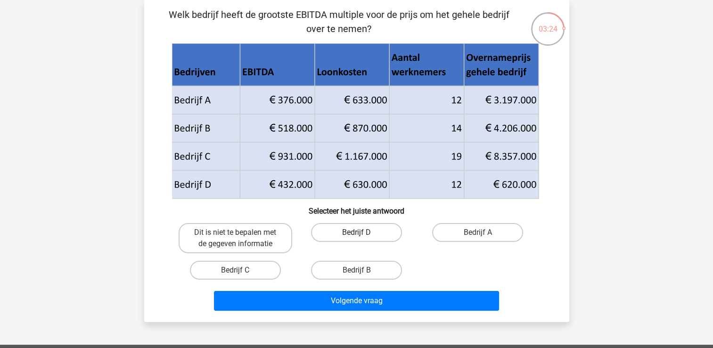
click at [361, 231] on label "Bedrijf D" at bounding box center [356, 232] width 91 height 19
click at [361, 232] on input "Bedrijf D" at bounding box center [359, 235] width 6 height 6
radio input "true"
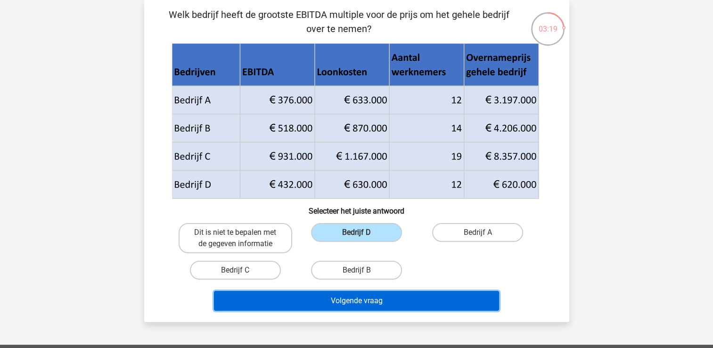
click at [396, 297] on button "Volgende vraag" at bounding box center [356, 301] width 285 height 20
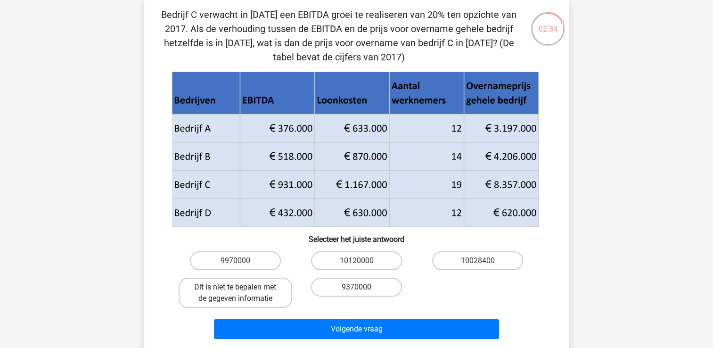
click at [284, 281] on label "Dit is niet te bepalen met de gegeven informatie" at bounding box center [236, 293] width 114 height 30
click at [241, 287] on input "Dit is niet te bepalen met de gegeven informatie" at bounding box center [238, 290] width 6 height 6
radio input "true"
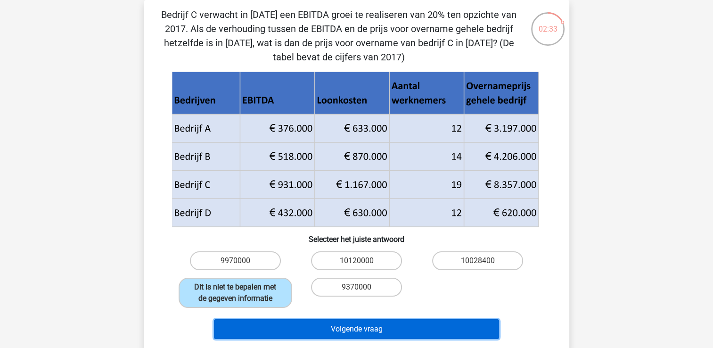
click at [359, 324] on button "Volgende vraag" at bounding box center [356, 329] width 285 height 20
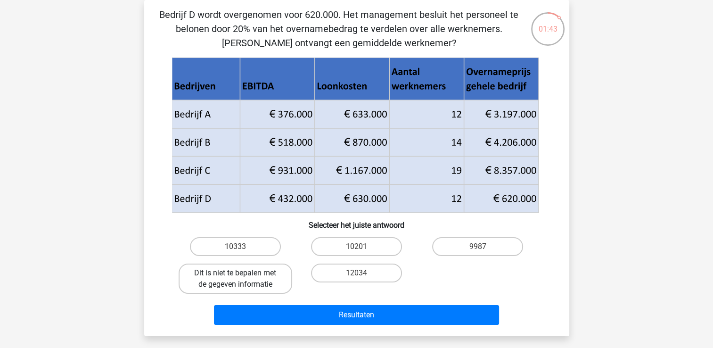
click at [270, 278] on label "Dit is niet te bepalen met de gegeven informatie" at bounding box center [236, 278] width 114 height 30
click at [241, 278] on input "Dit is niet te bepalen met de gegeven informatie" at bounding box center [238, 276] width 6 height 6
radio input "true"
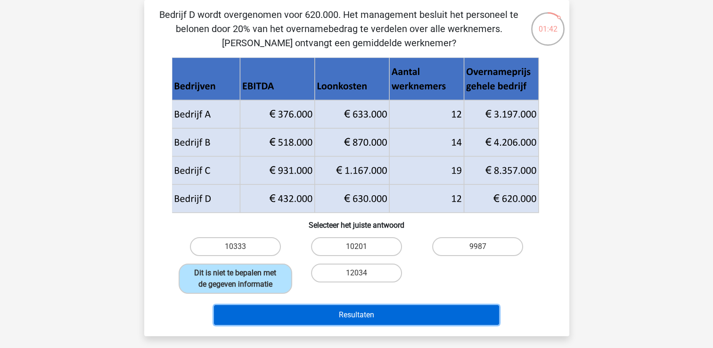
click at [356, 314] on button "Resultaten" at bounding box center [356, 315] width 285 height 20
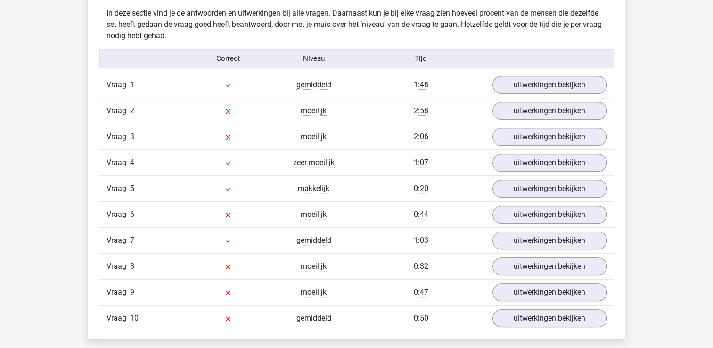
scroll to position [745, 0]
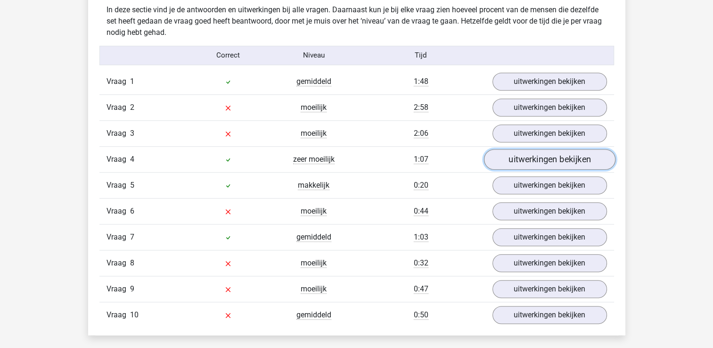
click at [591, 161] on link "uitwerkingen bekijken" at bounding box center [549, 159] width 131 height 21
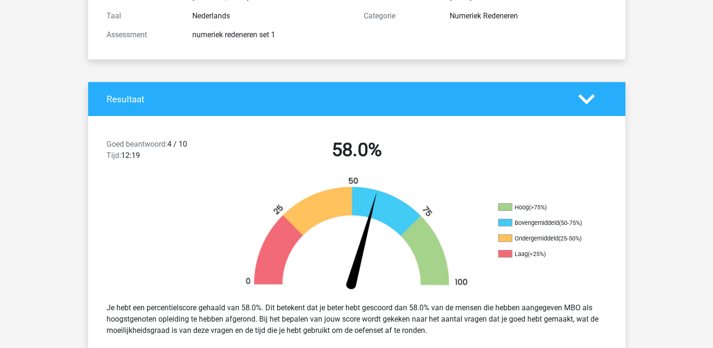
scroll to position [0, 0]
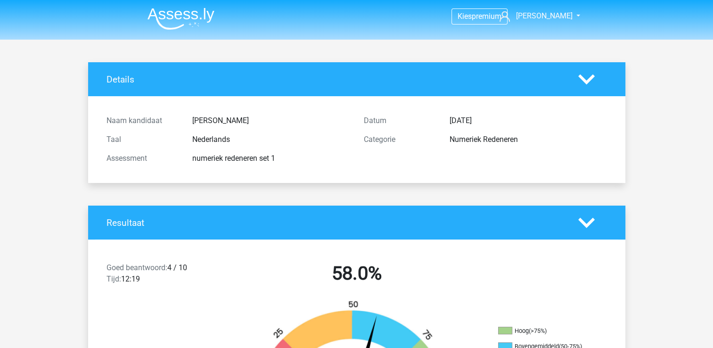
click at [166, 21] on img at bounding box center [181, 19] width 67 height 22
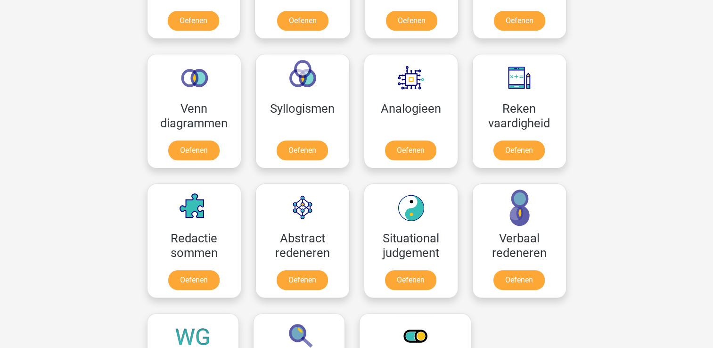
scroll to position [535, 0]
